Goal: Task Accomplishment & Management: Use online tool/utility

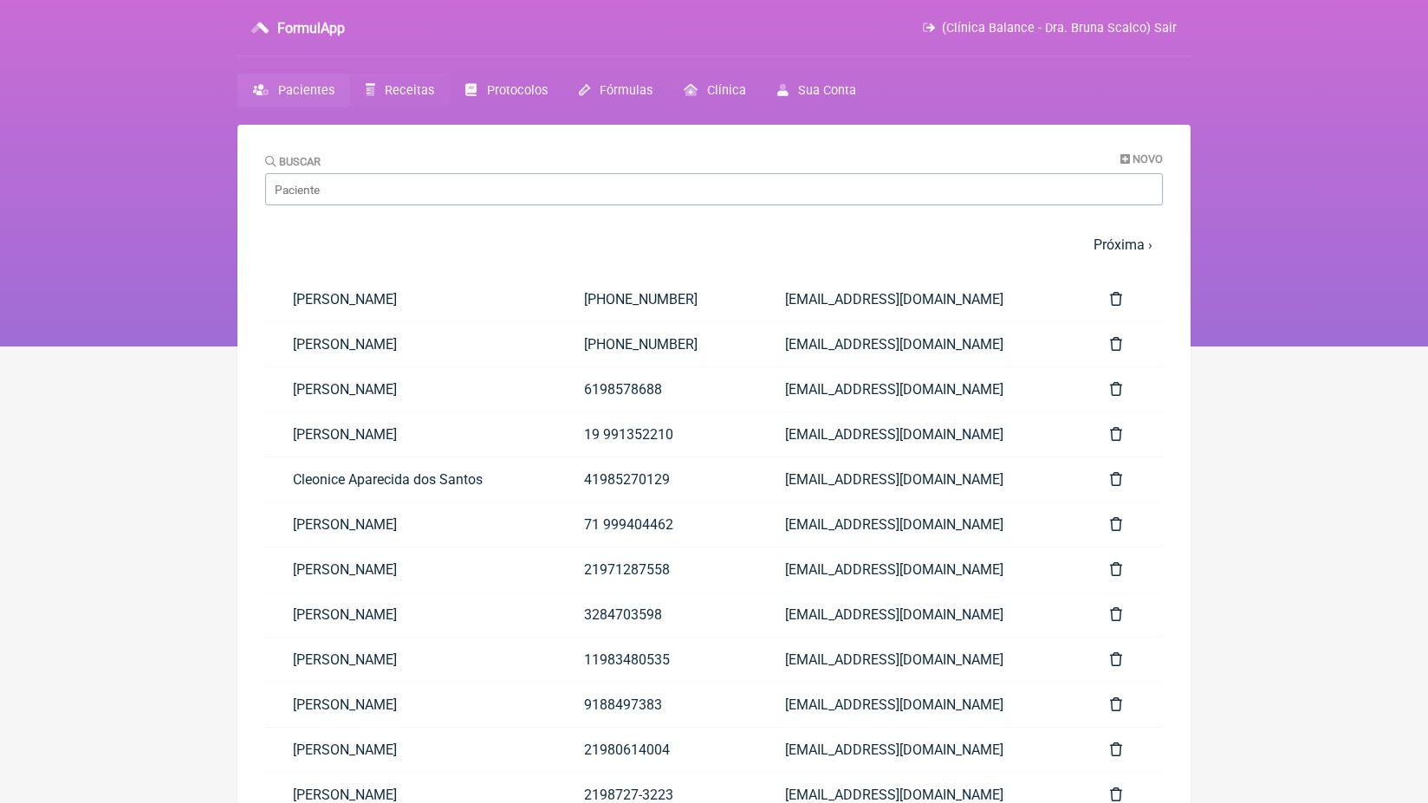
click at [407, 97] on span "Receitas" at bounding box center [409, 90] width 49 height 15
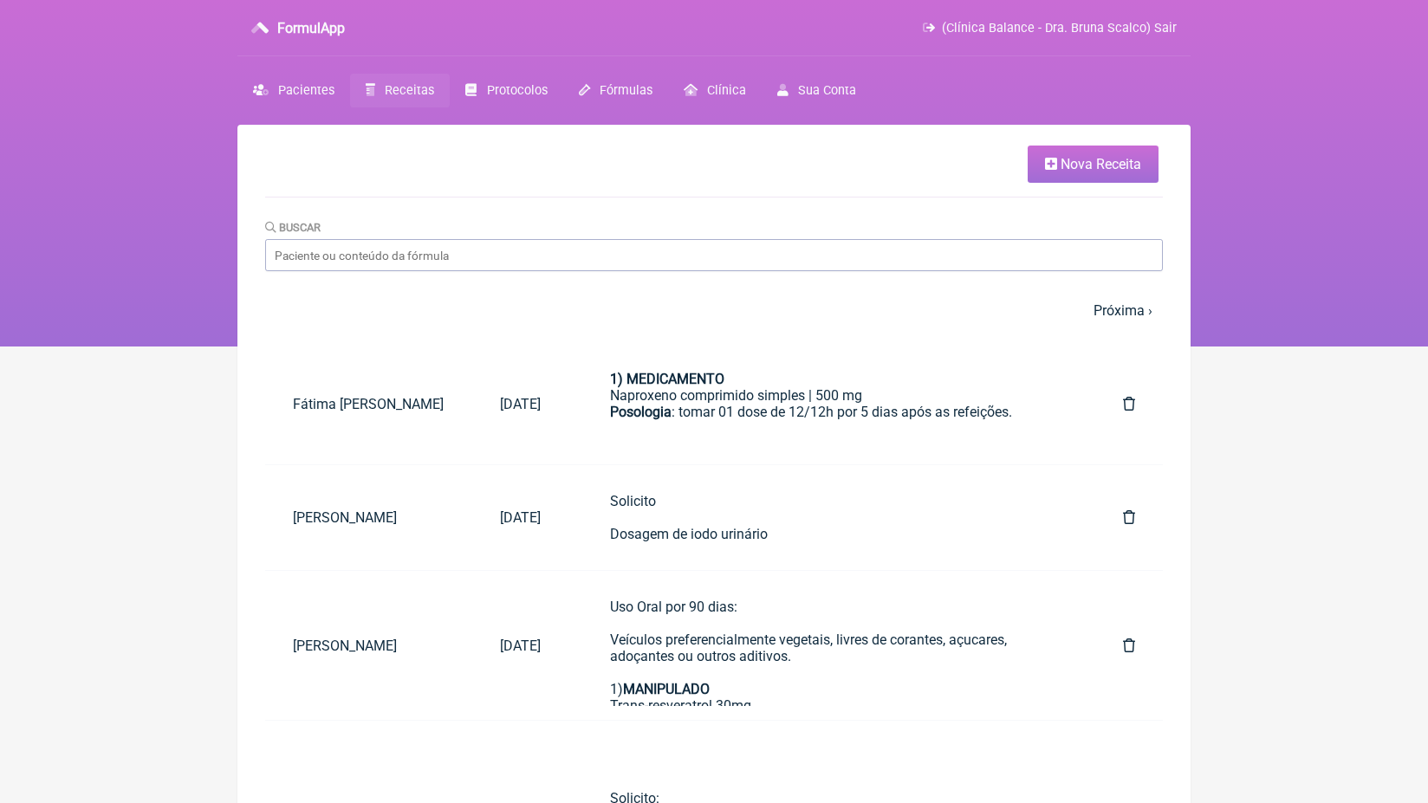
click at [1118, 172] on link "Nova Receita" at bounding box center [1093, 164] width 131 height 37
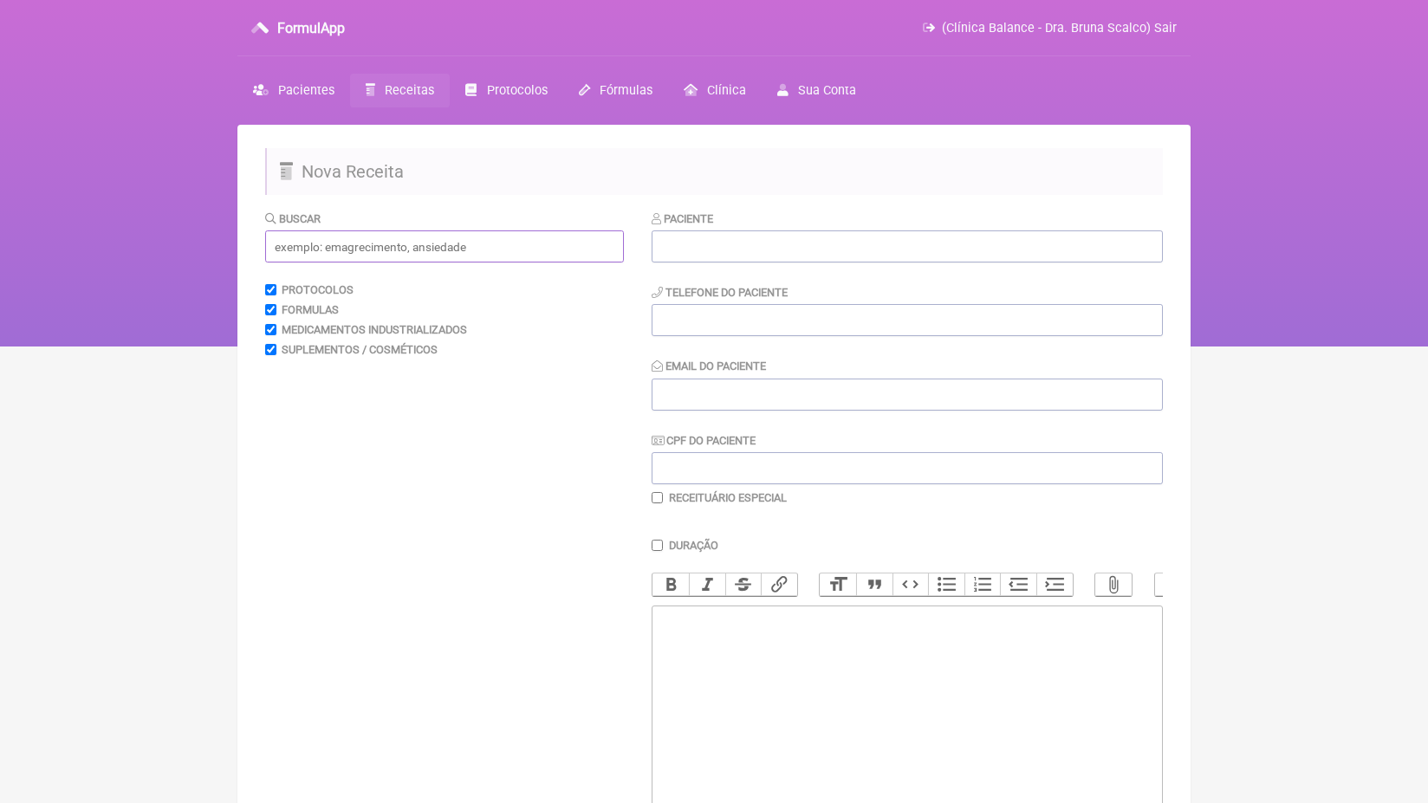
click at [493, 250] on input "text" at bounding box center [444, 246] width 359 height 32
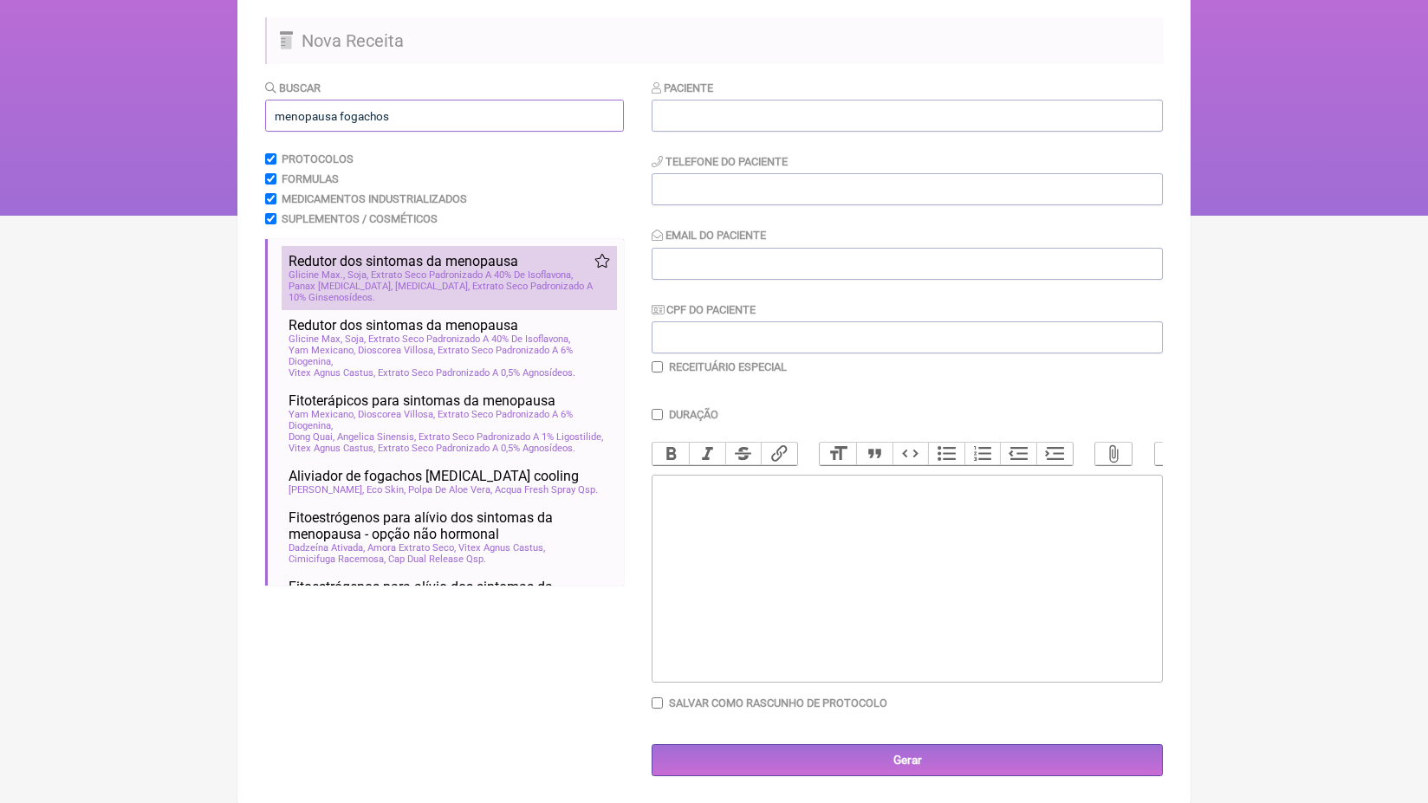
scroll to position [130, 0]
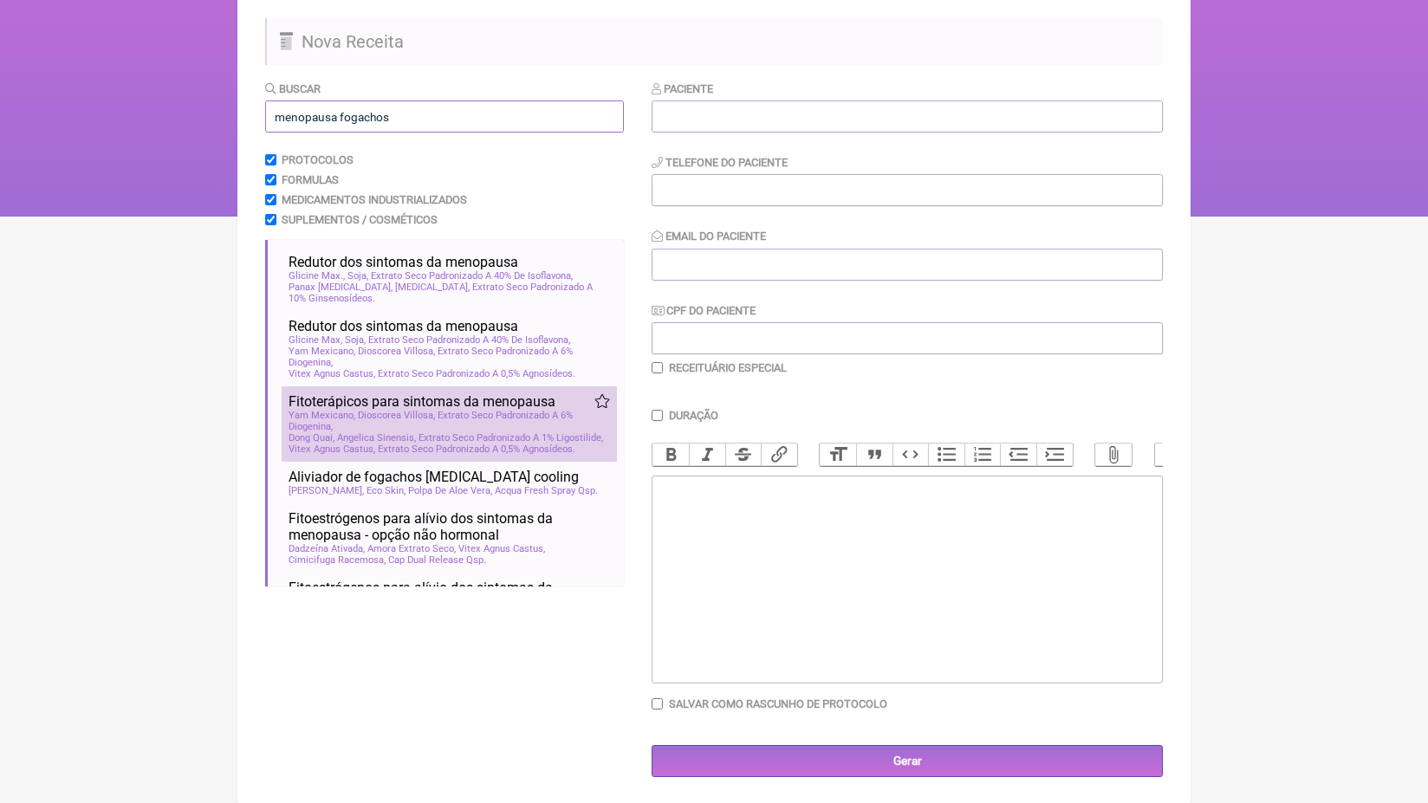
type input "menopausa fogachos"
click at [442, 435] on span "Dong Quai, Angelica Sinensis, Extrato Seco Padronizado A 1% Ligostilide" at bounding box center [446, 437] width 314 height 11
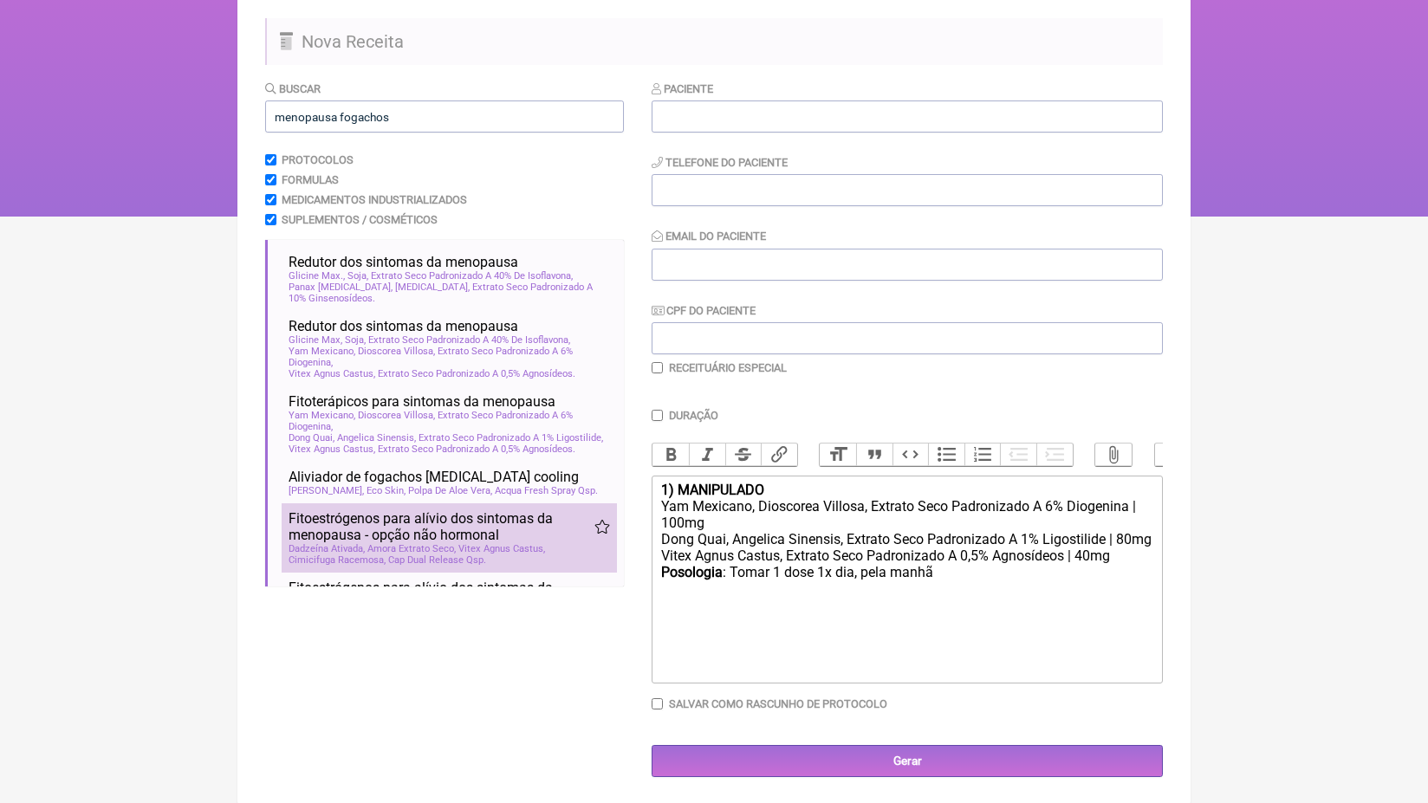
click at [451, 543] on span "Fitoestrógenos para alívio dos sintomas da menopausa - opção não hormonal" at bounding box center [442, 526] width 306 height 33
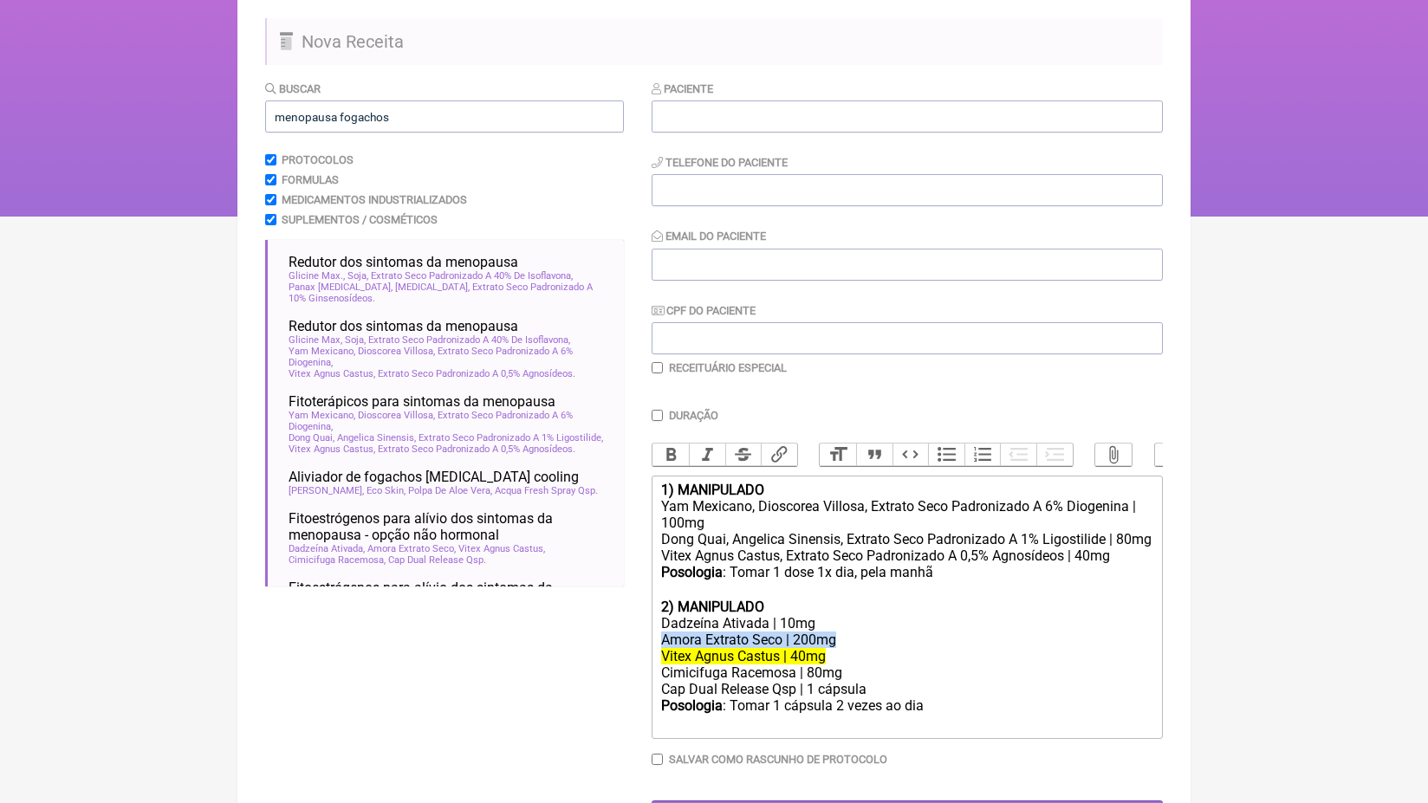
drag, startPoint x: 859, startPoint y: 645, endPoint x: 646, endPoint y: 643, distance: 212.3
click at [646, 644] on form "Buscar menopausa fogachos Protocolos Formulas Medicamentos Industrializados Sup…" at bounding box center [714, 456] width 898 height 753
click at [737, 523] on div "Yam Mexicano, Dioscorea Villosa, Extrato Seco Padronizado A 6% Diogenina | 100mg" at bounding box center [907, 514] width 492 height 33
click at [742, 548] on div "Dong Quai, Angelica Sinensis, Extrato Seco Padronizado A 1% Ligostilide | 80mg" at bounding box center [907, 539] width 492 height 16
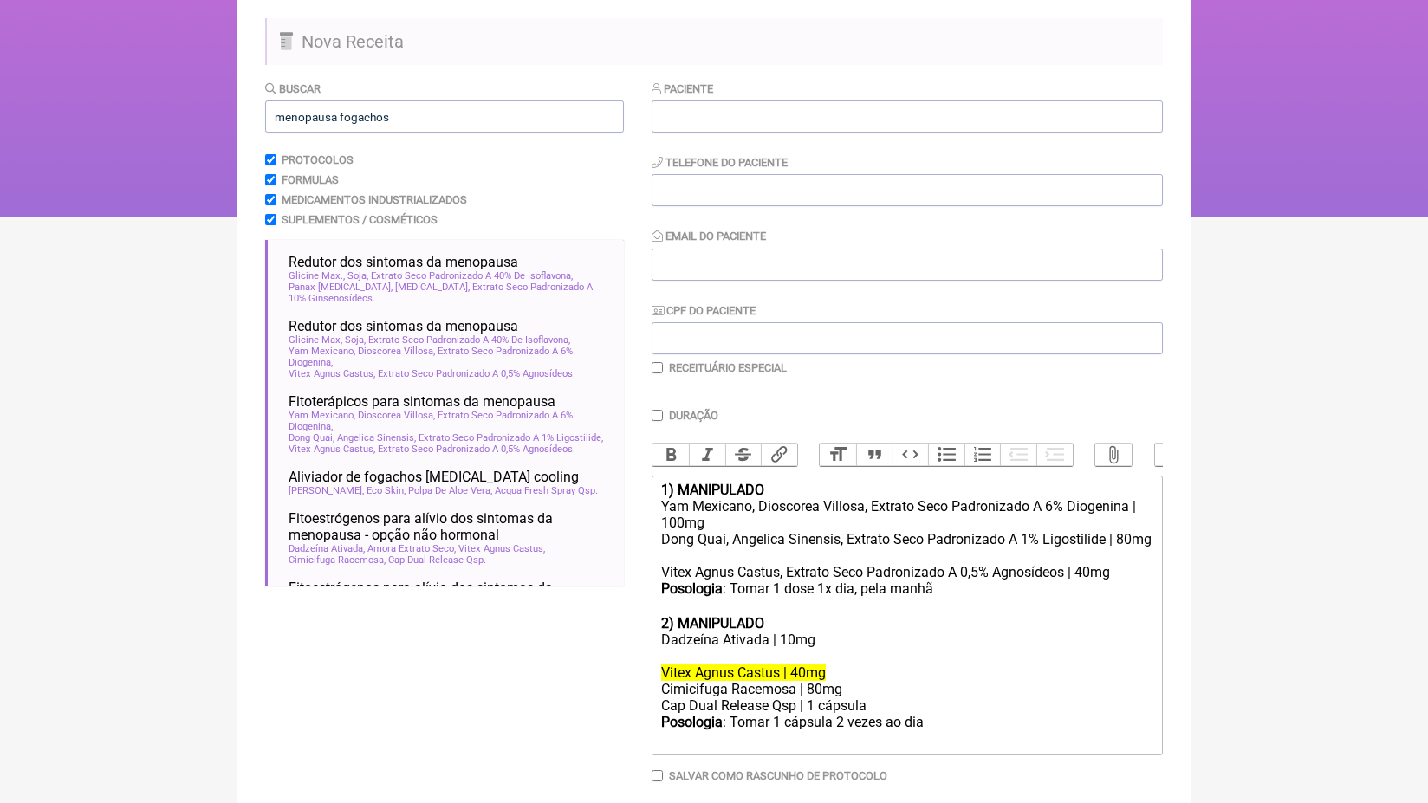
paste trix-editor "Amora Extrato Seco | 200mg"
drag, startPoint x: 881, startPoint y: 703, endPoint x: 643, endPoint y: 705, distance: 238.3
click at [643, 705] on form "Buscar menopausa fogachos Protocolos Formulas Medicamentos Industrializados Sup…" at bounding box center [714, 464] width 898 height 769
click at [1144, 589] on div "Posologia : Tomar 1 dose 1x dia, pela manhã ㅤ" at bounding box center [907, 597] width 492 height 35
click at [1144, 576] on div "Vitex Agnus Castus, Extrato Seco Padronizado A 0,5% Agnosídeos | 40mg" at bounding box center [907, 572] width 492 height 16
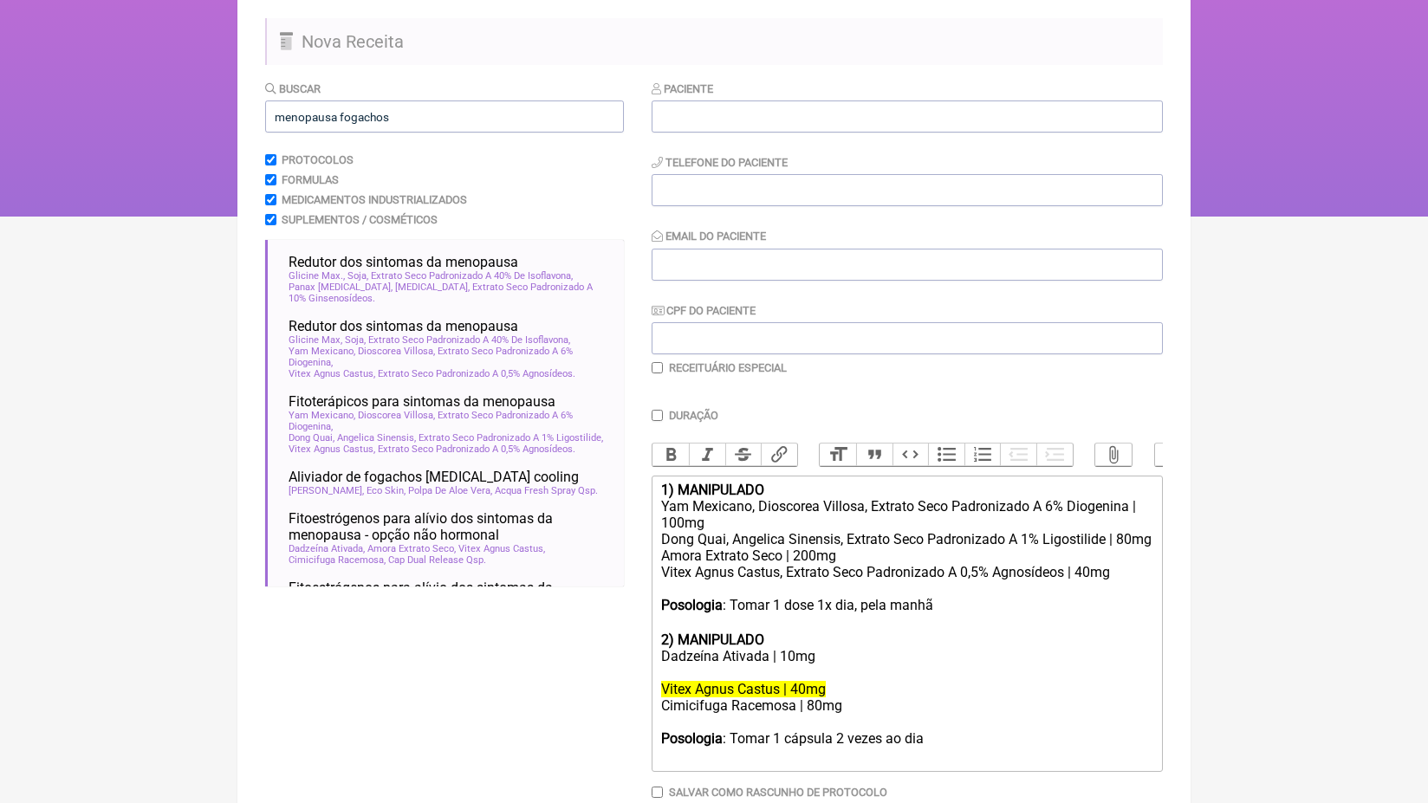
paste trix-editor "Cap Dual Release Qsp | 1 cápsula"
drag, startPoint x: 946, startPoint y: 741, endPoint x: 617, endPoint y: 740, distance: 329.2
click at [617, 741] on form "Buscar menopausa fogachos Protocolos Formulas Medicamentos Industrializados Sup…" at bounding box center [714, 473] width 898 height 786
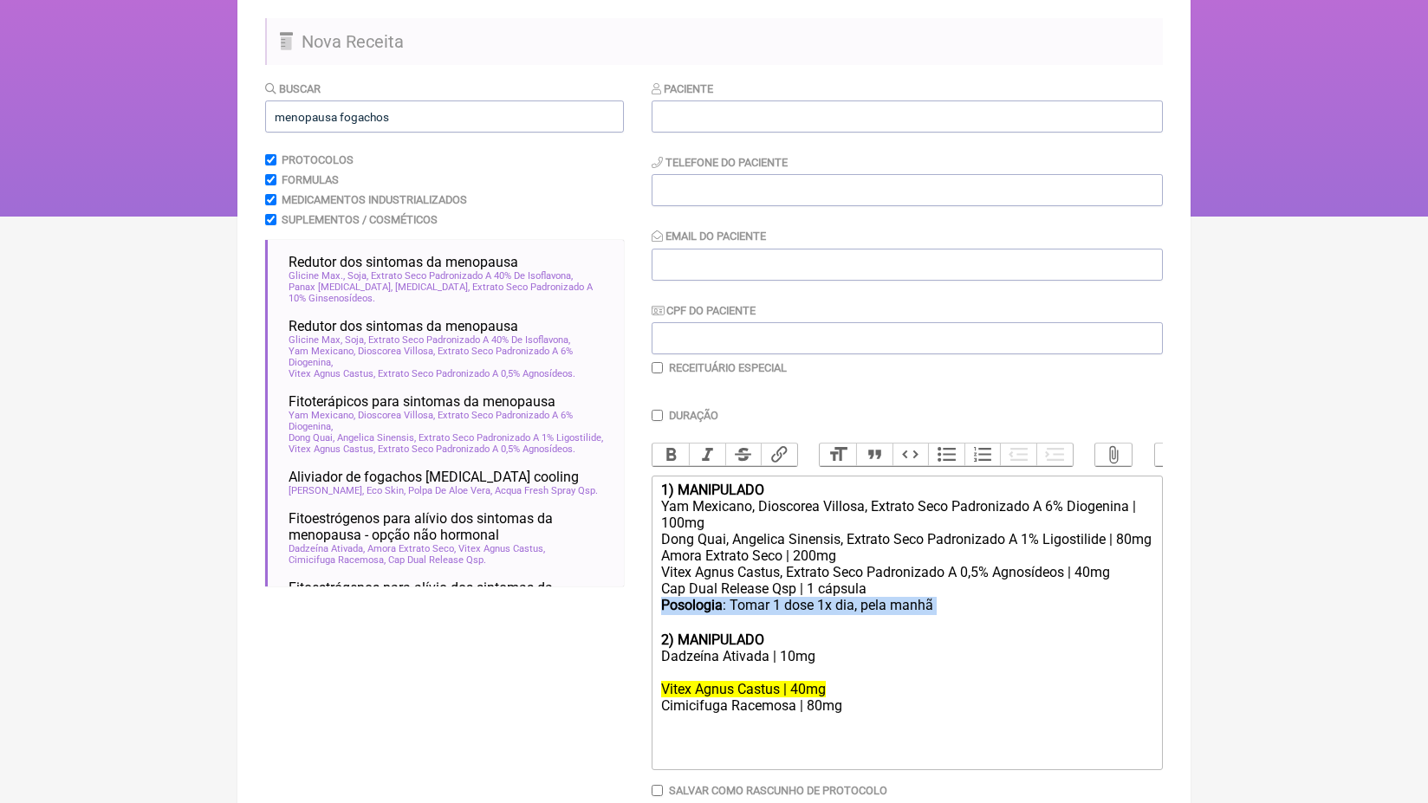
drag, startPoint x: 969, startPoint y: 612, endPoint x: 604, endPoint y: 610, distance: 365.6
click at [604, 611] on form "Buscar menopausa fogachos Protocolos Formulas Medicamentos Industrializados Sup…" at bounding box center [714, 472] width 898 height 784
paste trix-editor "cápsula 2 vezes ao dia"
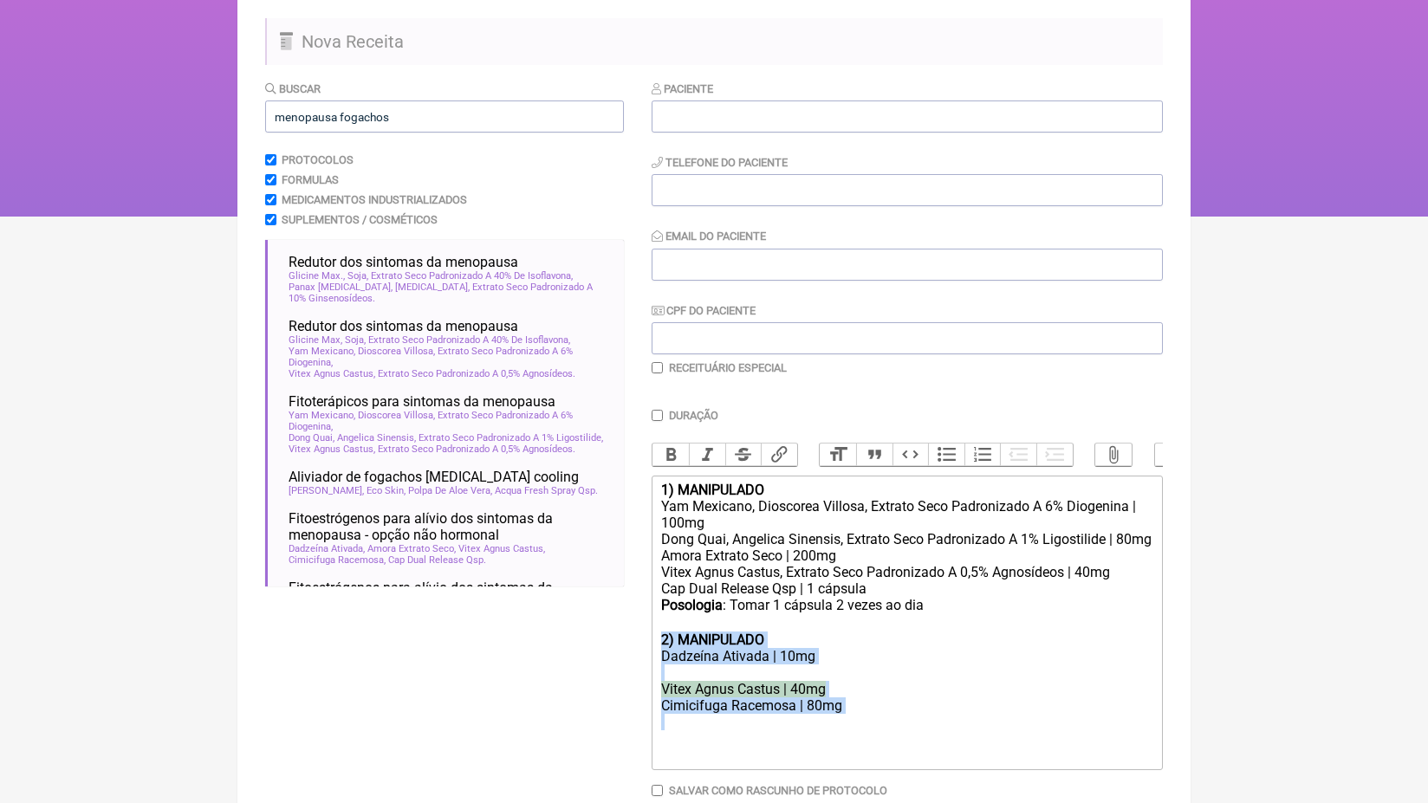
drag, startPoint x: 687, startPoint y: 736, endPoint x: 658, endPoint y: 648, distance: 92.9
click at [658, 648] on trix-editor "1) MANIPULADO Yam Mexicano, Dioscorea Villosa, Extrato Seco Padronizado A 6% Di…" at bounding box center [907, 623] width 511 height 295
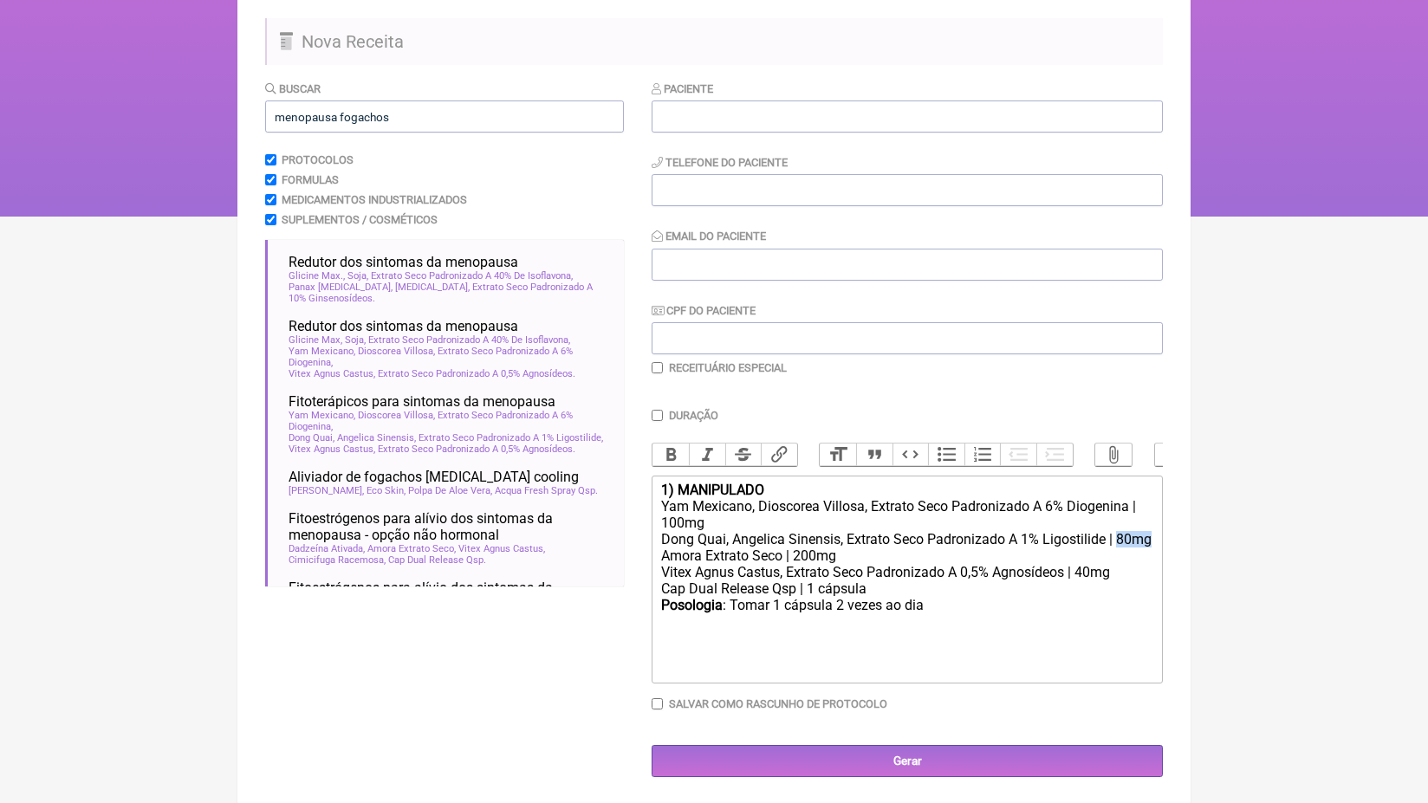
drag, startPoint x: 712, startPoint y: 552, endPoint x: 664, endPoint y: 543, distance: 49.3
click at [664, 543] on div "Dong Quai, Angelica Sinensis, Extrato Seco Padronizado A 1% Ligostilide | 80mg …" at bounding box center [907, 547] width 492 height 33
click at [674, 552] on div "Dong Quai, Angelica Sinensis, Extrato Seco Padronizado A 1% Ligostilide | 80mg …" at bounding box center [907, 547] width 492 height 33
click at [762, 579] on div "Vitex Agnus Castus, Extrato Seco Padronizado A 0,5% Agnosídeos | 40mg Cap Dual …" at bounding box center [907, 580] width 492 height 33
click at [959, 619] on div "Posologia : Tomar 1 cápsula 2 vezes ao dia ㅤ" at bounding box center [907, 614] width 492 height 35
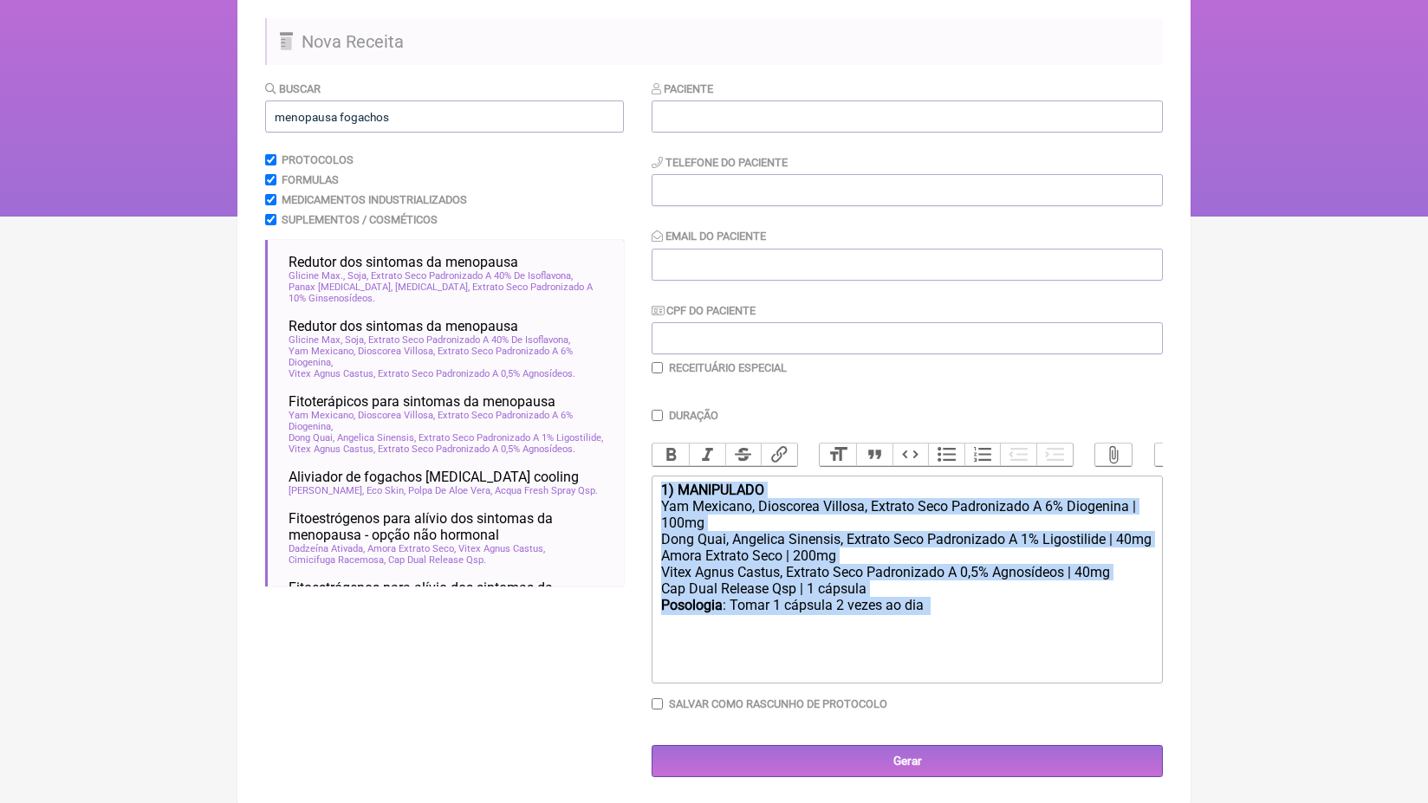
drag, startPoint x: 922, startPoint y: 623, endPoint x: 650, endPoint y: 481, distance: 306.9
click at [650, 481] on form "Buscar menopausa fogachos Protocolos Formulas Medicamentos Industrializados Sup…" at bounding box center [714, 429] width 898 height 698
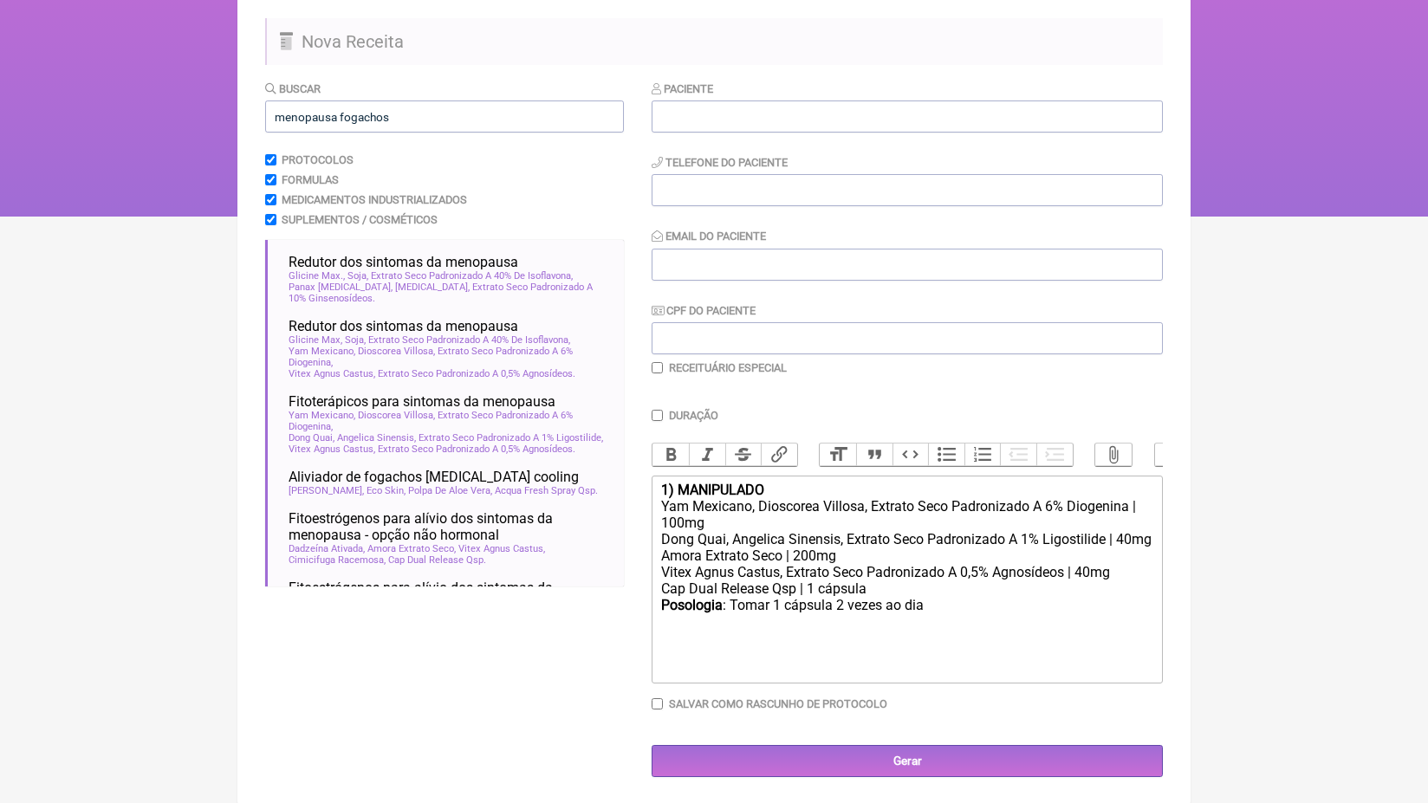
click at [1044, 625] on div "Posologia : Tomar 1 cápsula 2 vezes ao dia ㅤ" at bounding box center [907, 614] width 492 height 35
click at [1018, 617] on div "Posologia : Tomar 1 cápsula 2 vezes ao dia ㅤ" at bounding box center [907, 614] width 492 height 35
type trix-editor "<div><strong>1) MANIPULADO</strong></div><div>Yam Mexicano, Dioscorea Villosa, …"
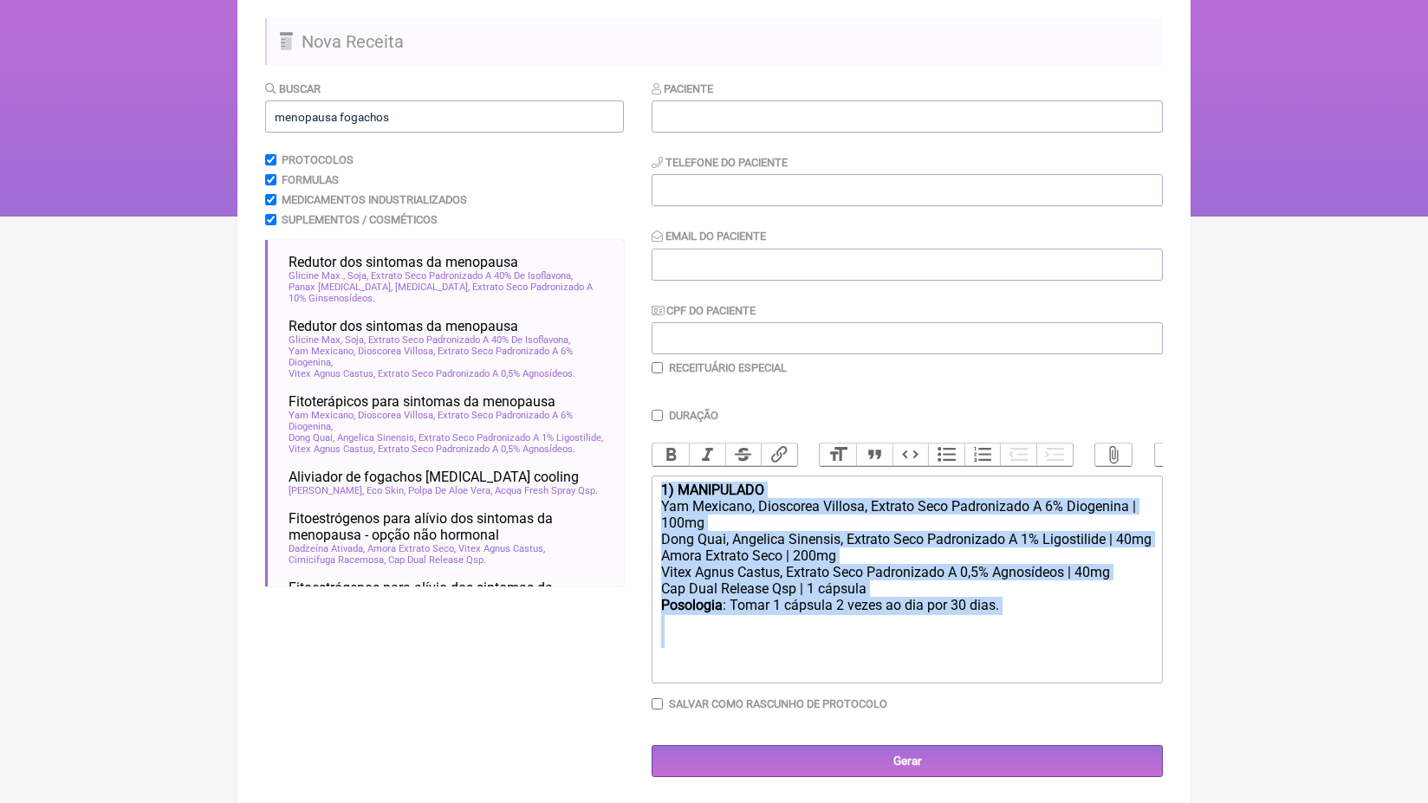
copy trix-editor "1) MANIPULADO Yam Mexicano, Dioscorea Villosa, Extrato Seco Padronizado A 6% Di…"
